Goal: Transaction & Acquisition: Purchase product/service

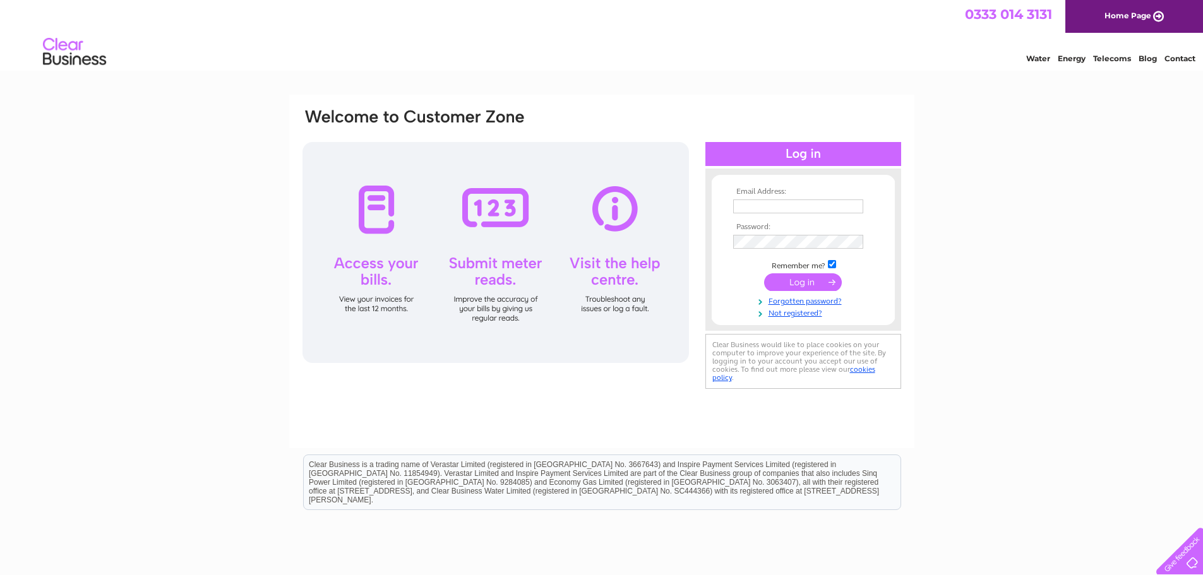
click at [775, 206] on input "text" at bounding box center [798, 206] width 130 height 14
type input "mark.fitton@parliament.uk"
click at [764, 275] on input "submit" at bounding box center [803, 284] width 78 height 18
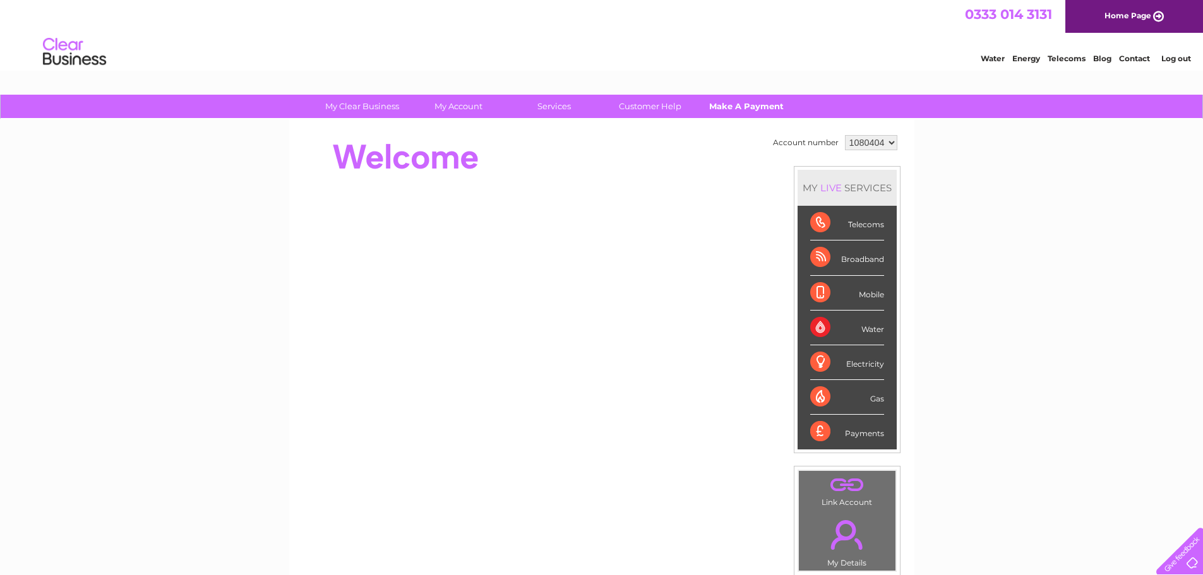
click at [724, 110] on link "Make A Payment" at bounding box center [746, 106] width 104 height 23
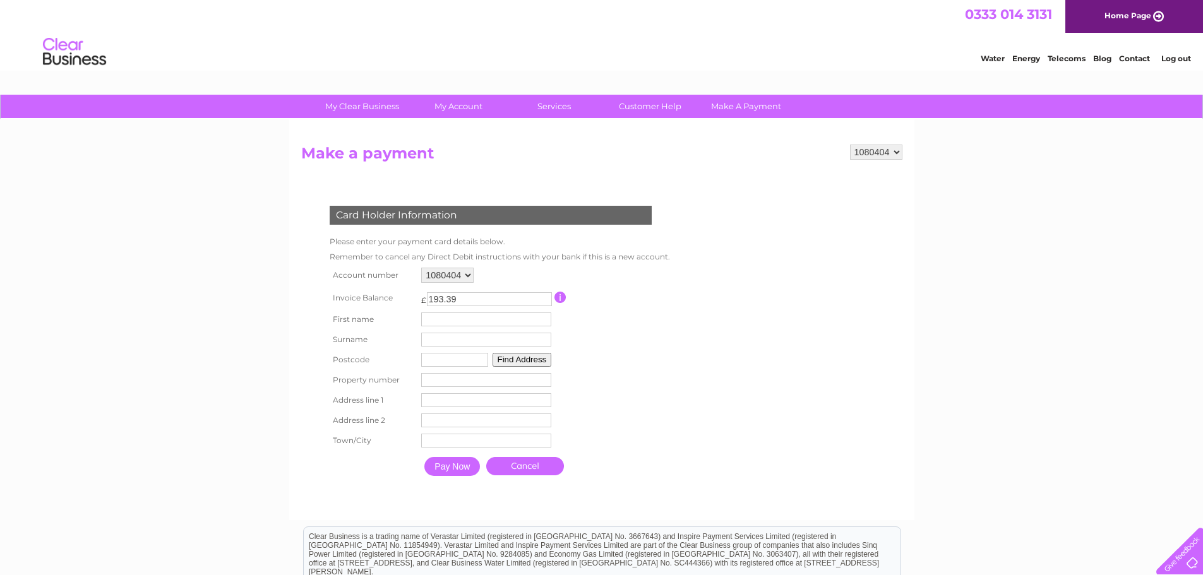
click at [425, 328] on td "First name" at bounding box center [486, 319] width 136 height 20
click at [427, 322] on input "text" at bounding box center [487, 319] width 131 height 15
type input "Mark"
type input "Fitton"
type input "NE638SN"
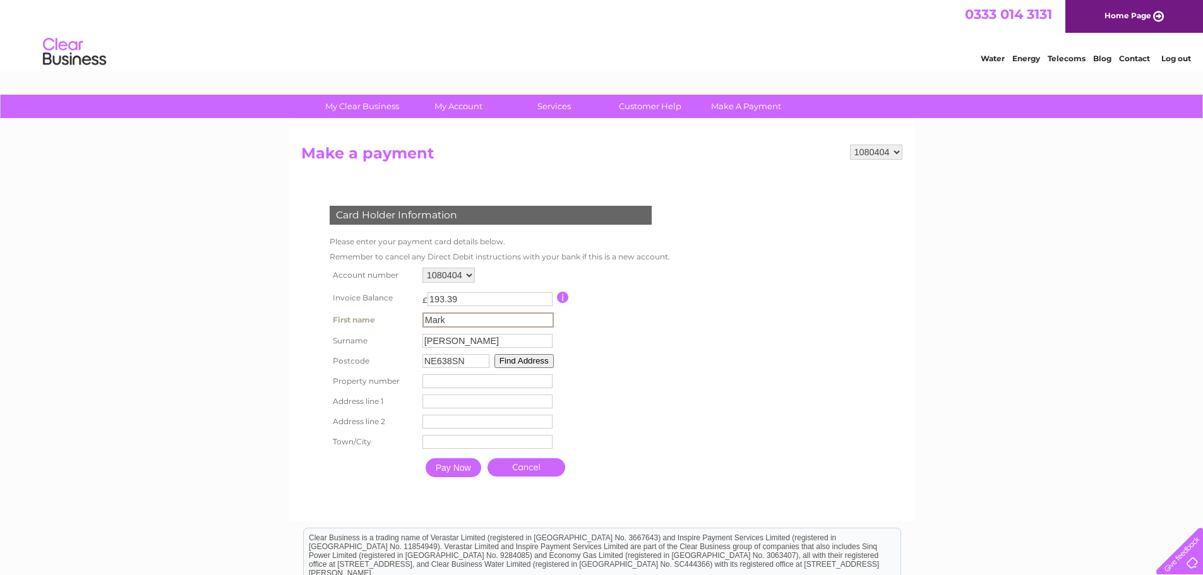
type input "18"
click at [521, 362] on button "Find Address" at bounding box center [523, 361] width 59 height 14
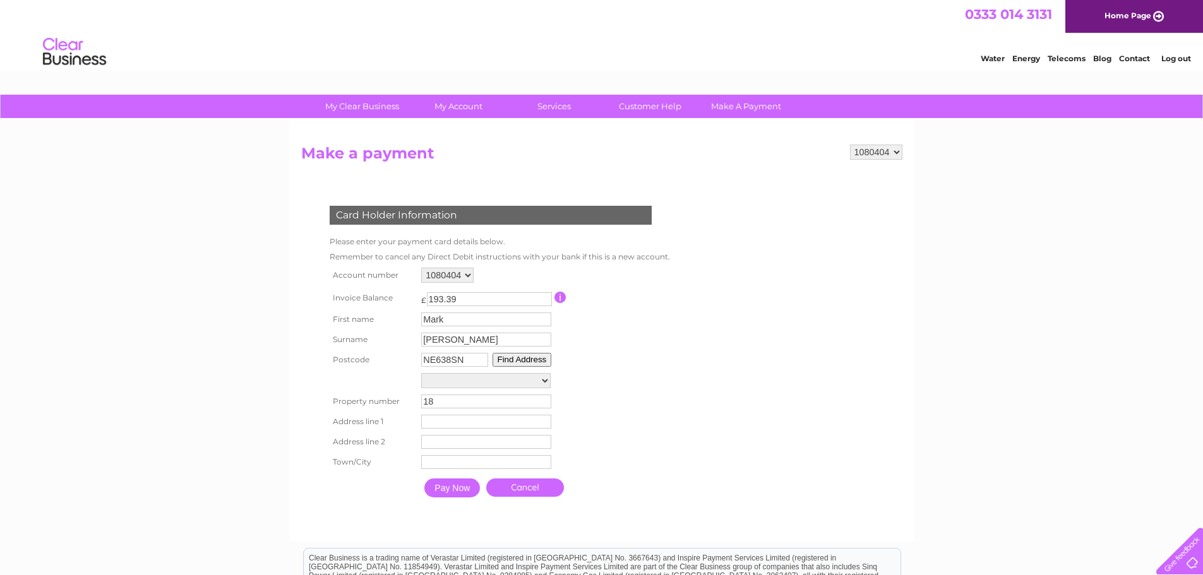
click at [488, 406] on input "18" at bounding box center [486, 402] width 130 height 14
click at [538, 381] on select "Street Record, Greenhaugh Court 1, Wingate Way 2, Wingate Way 3, Wingate Way 4,…" at bounding box center [485, 380] width 129 height 15
select select "17,Wingate Way,,Ashington"
click at [421, 373] on select "Street Record, Greenhaugh Court 1, Wingate Way 2, Wingate Way 3, Wingate Way 4,…" at bounding box center [485, 381] width 129 height 16
type input "17"
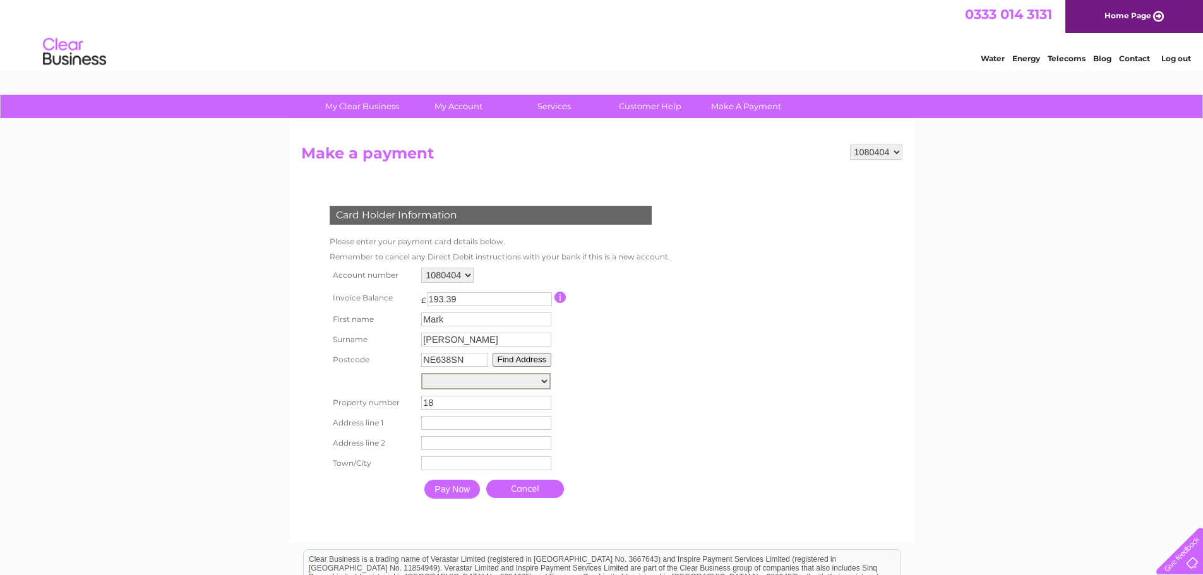
type input "Wingate Way"
type input "Ashington"
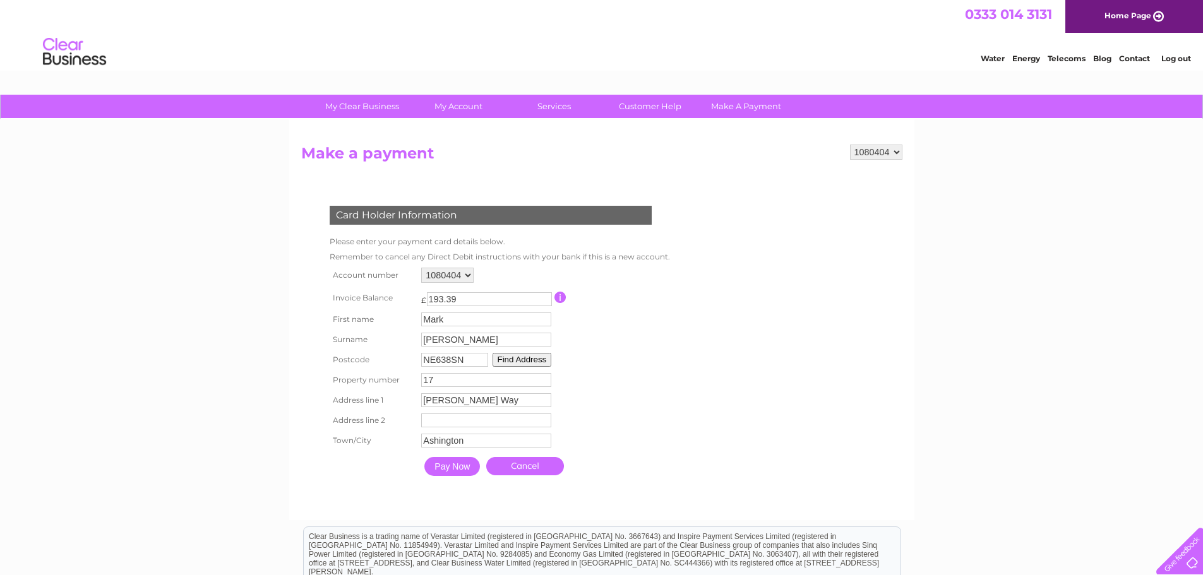
click at [523, 381] on input "17" at bounding box center [486, 380] width 130 height 14
type input "18"
click at [449, 468] on input "Pay Now" at bounding box center [452, 466] width 56 height 19
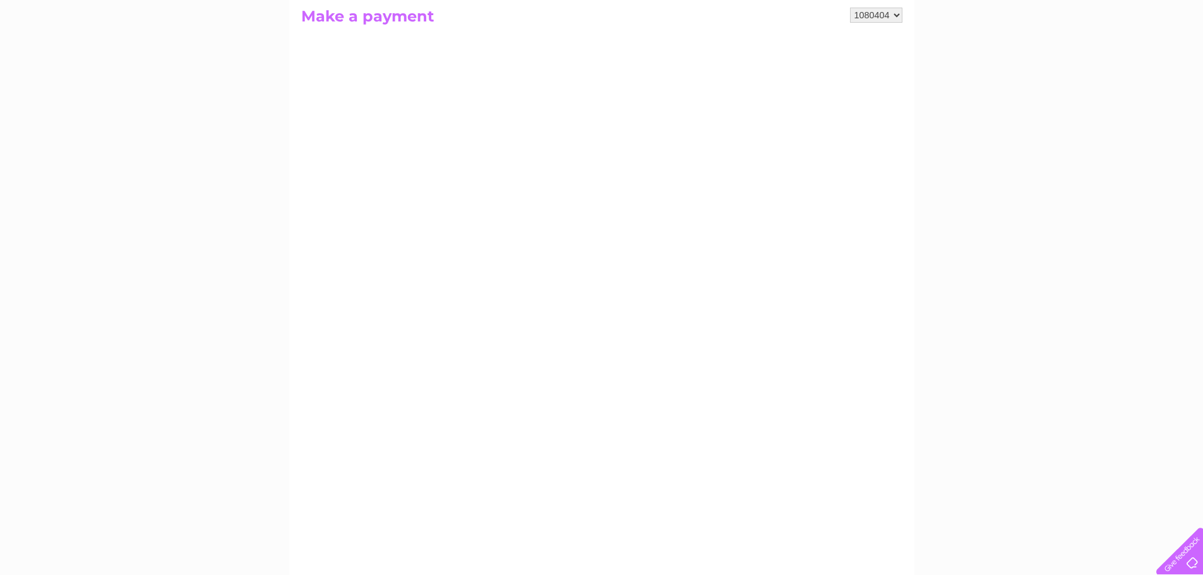
scroll to position [126, 0]
